Goal: Information Seeking & Learning: Find specific fact

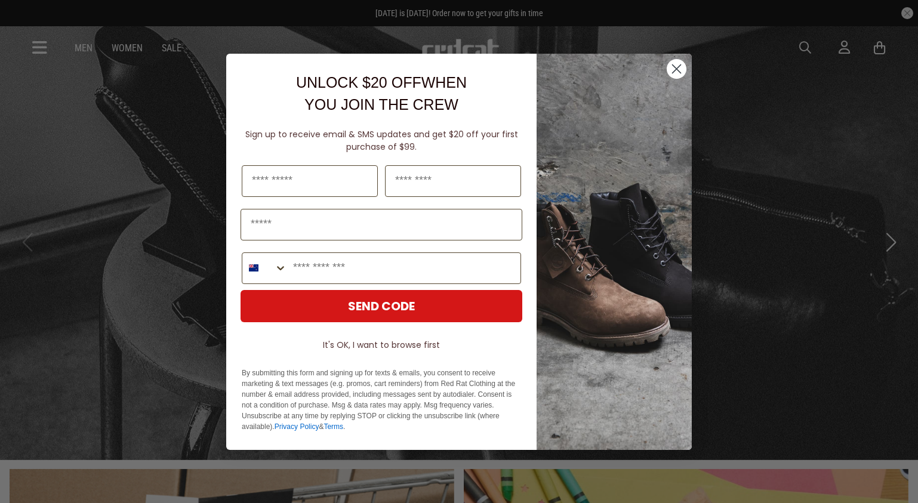
click at [805, 47] on div "Close dialog UNLOCK $20 OFF WHEN YOU JOIN THE CREW Sign up to receive email & S…" at bounding box center [459, 251] width 918 height 503
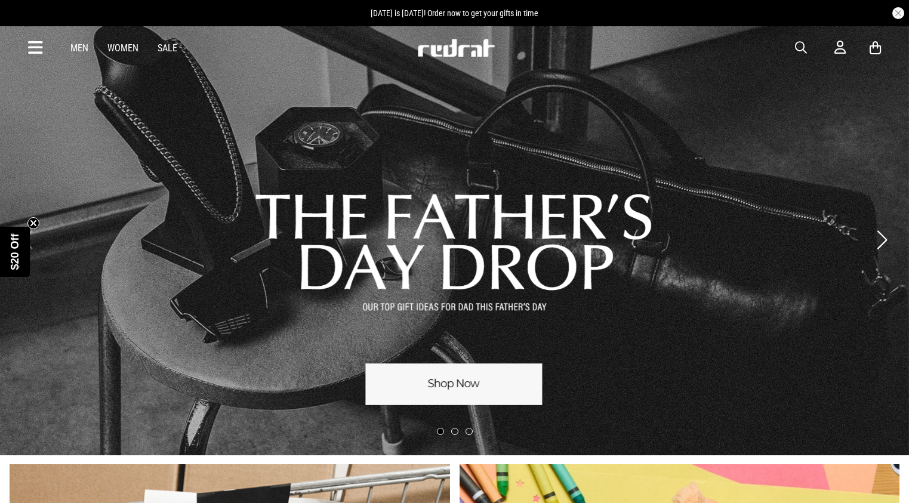
click at [801, 44] on span "button" at bounding box center [801, 48] width 12 height 14
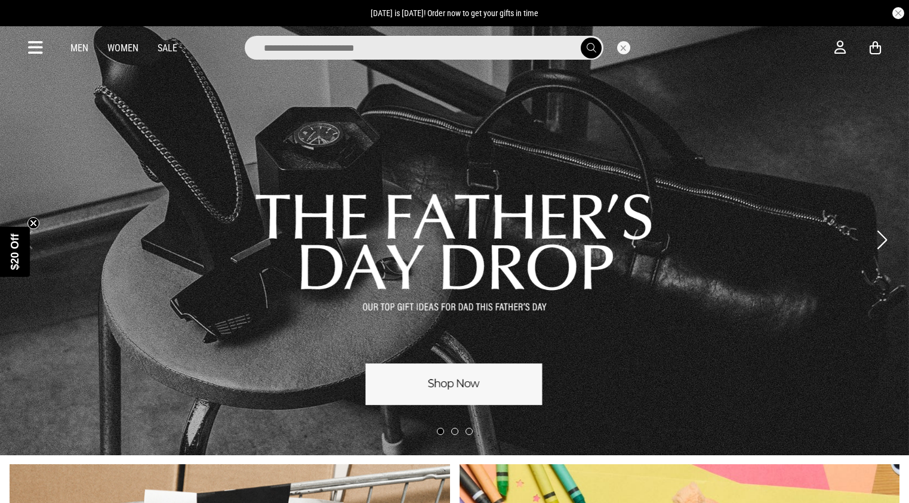
click at [357, 52] on input "search" at bounding box center [424, 48] width 359 height 24
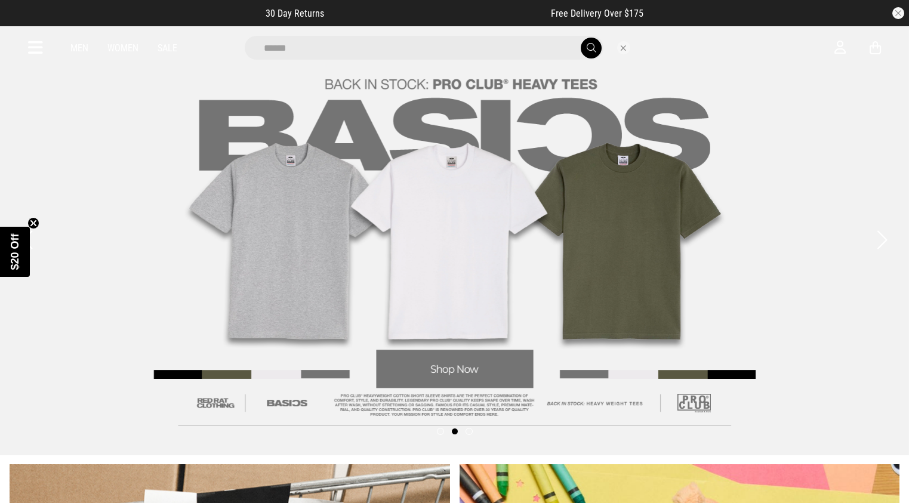
type input "******"
click at [581, 38] on button "submit" at bounding box center [591, 48] width 21 height 21
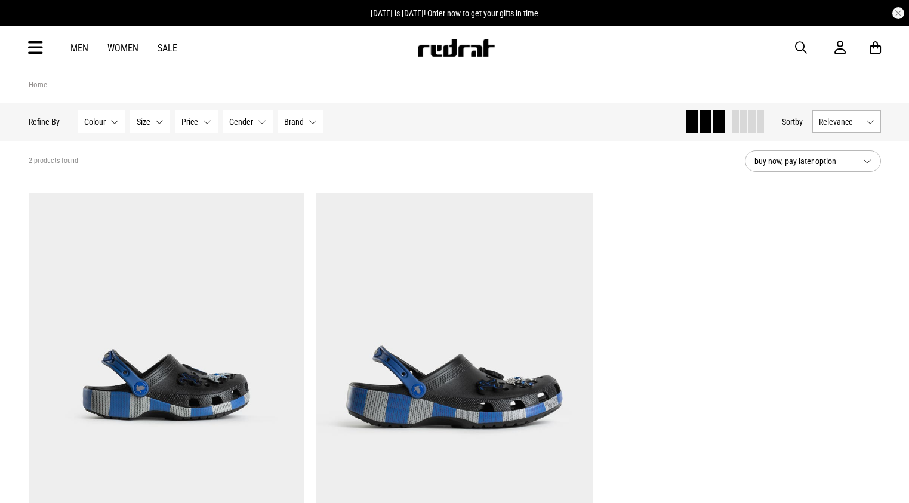
click at [800, 47] on span "button" at bounding box center [801, 48] width 12 height 14
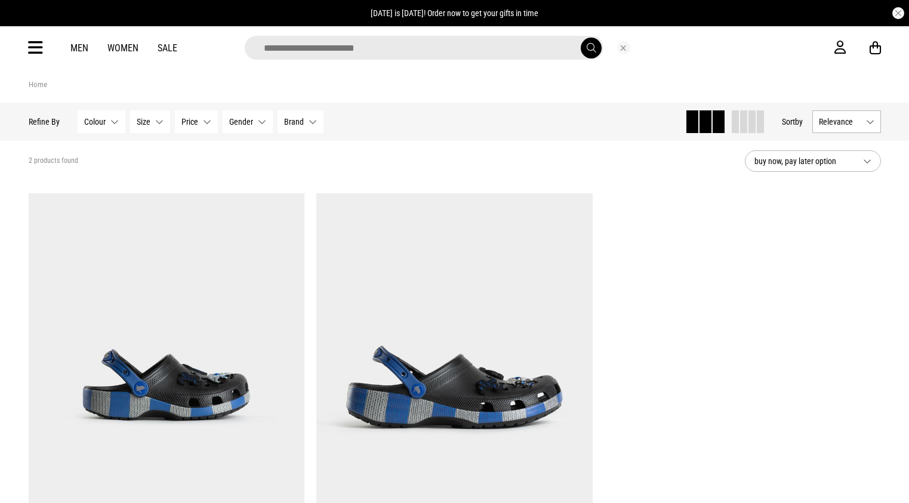
click at [337, 49] on input "search" at bounding box center [424, 48] width 359 height 24
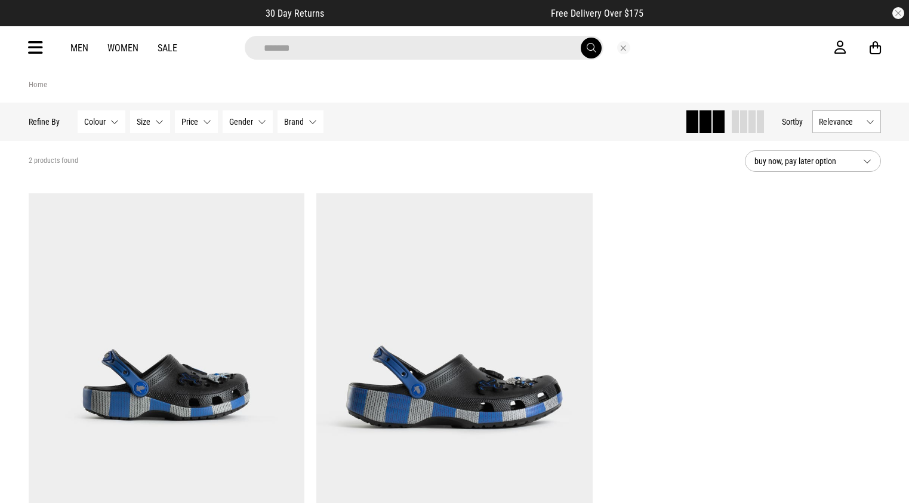
type input "*******"
click at [581, 38] on button "submit" at bounding box center [591, 48] width 21 height 21
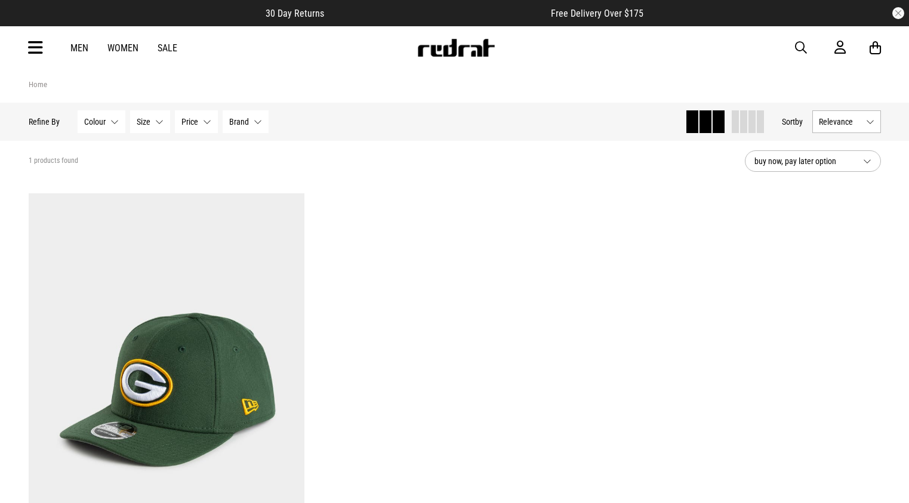
click at [801, 45] on span "button" at bounding box center [801, 48] width 12 height 14
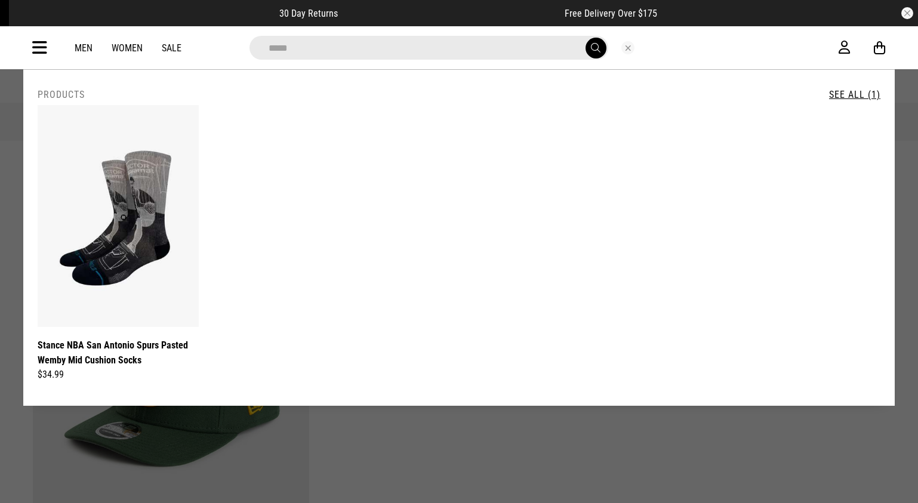
type input "*****"
click at [585, 38] on button "submit" at bounding box center [595, 48] width 21 height 21
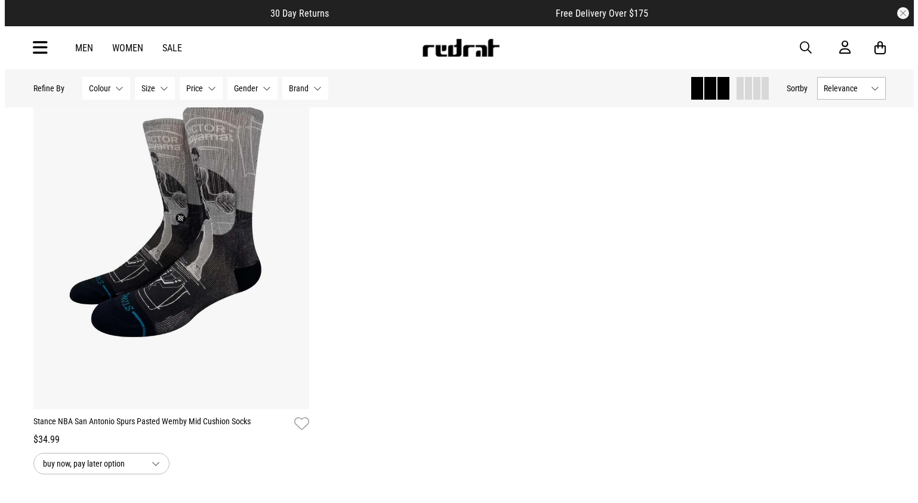
scroll to position [179, 0]
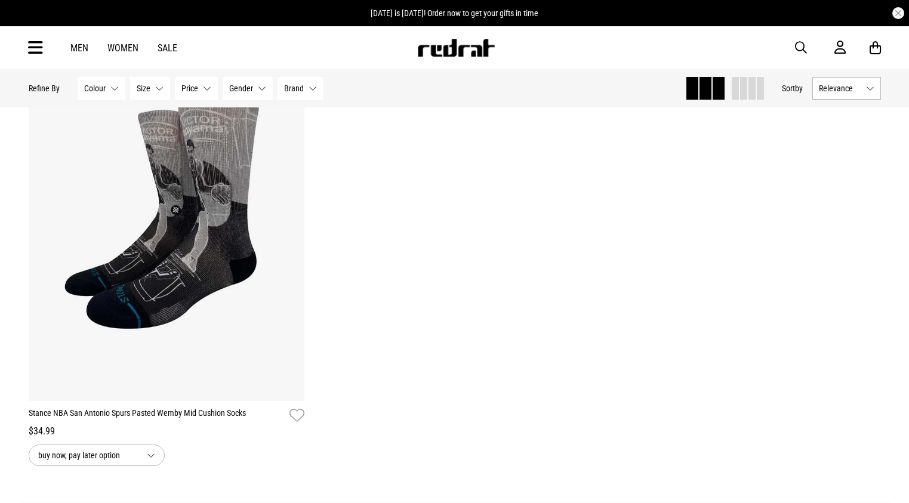
drag, startPoint x: 798, startPoint y: 47, endPoint x: 788, endPoint y: 50, distance: 11.1
click at [798, 47] on span "button" at bounding box center [801, 48] width 12 height 14
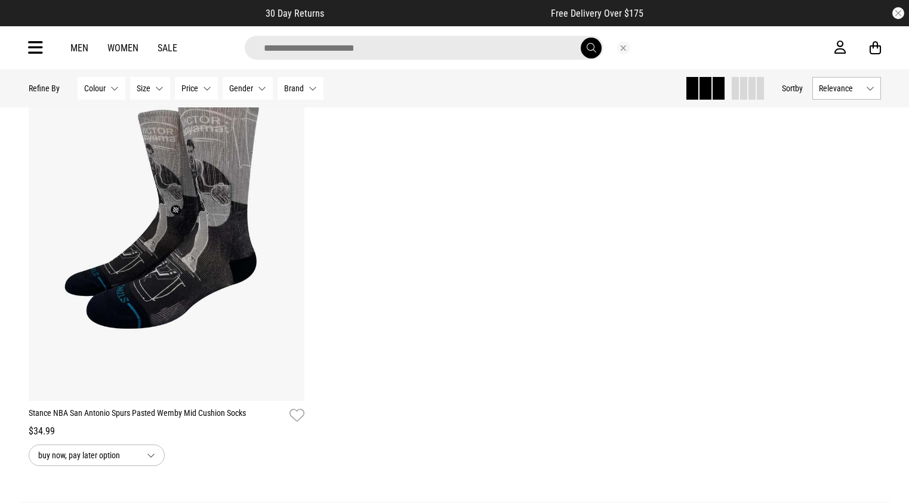
click at [37, 47] on icon at bounding box center [35, 48] width 15 height 20
